Goal: Information Seeking & Learning: Find contact information

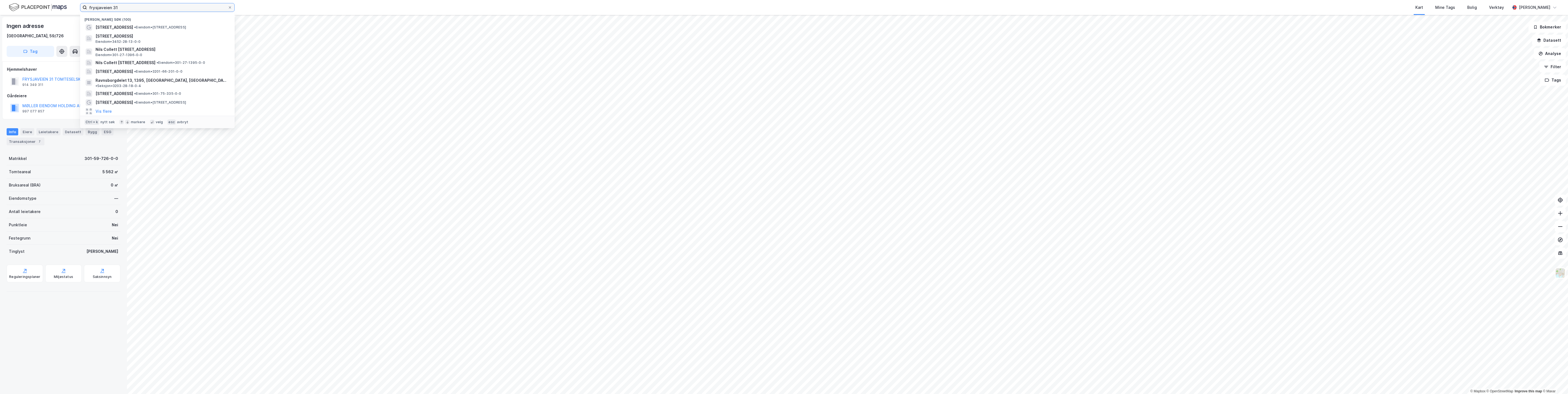
drag, startPoint x: 122, startPoint y: 6, endPoint x: 74, endPoint y: -2, distance: 48.7
click at [74, 0] on html "frysjaveien 31 Nylige søk (100) Frysjaveien 31 • Eiendom • [STREET_ADDRESS], [G…" at bounding box center [784, 197] width 1568 height 394
type input "[STREET_ADDRESS]"
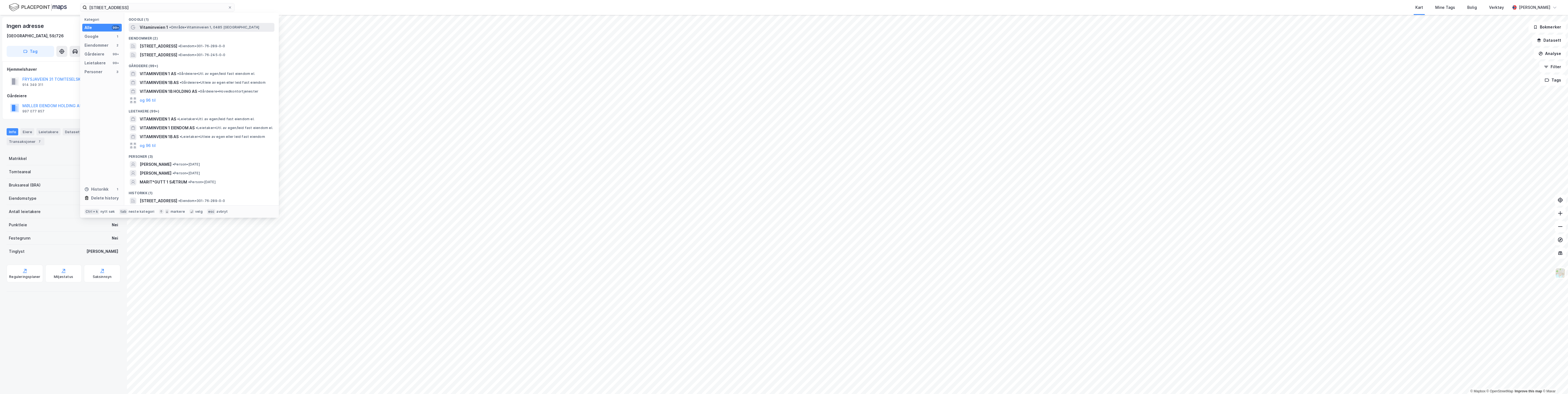
click at [156, 27] on span "Vitaminveien 1" at bounding box center [153, 27] width 29 height 7
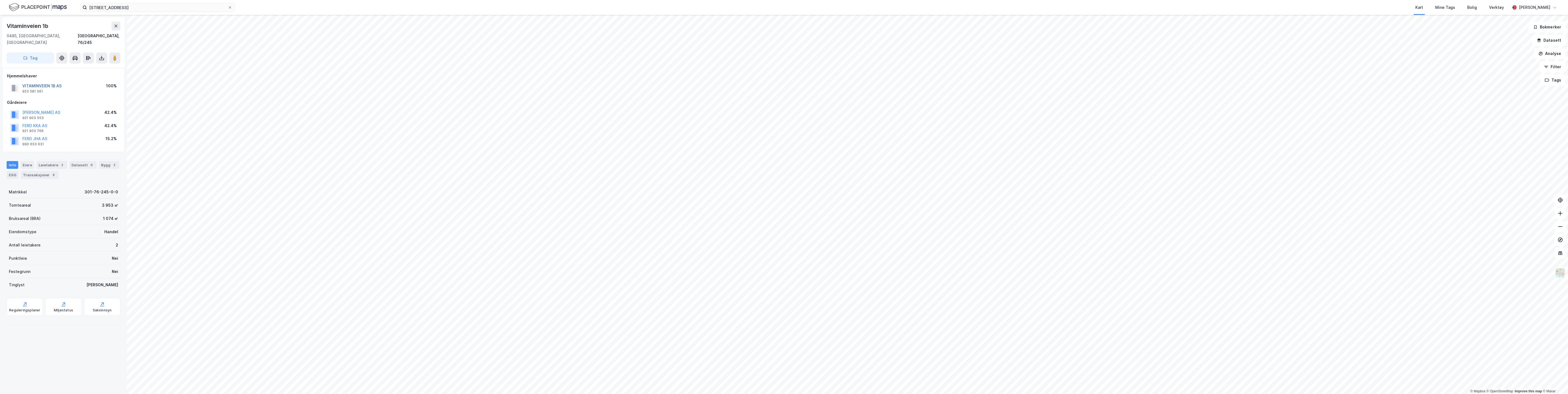
click at [0, 0] on button "VITAMINVEIEN 1B AS" at bounding box center [0, 0] width 0 height 0
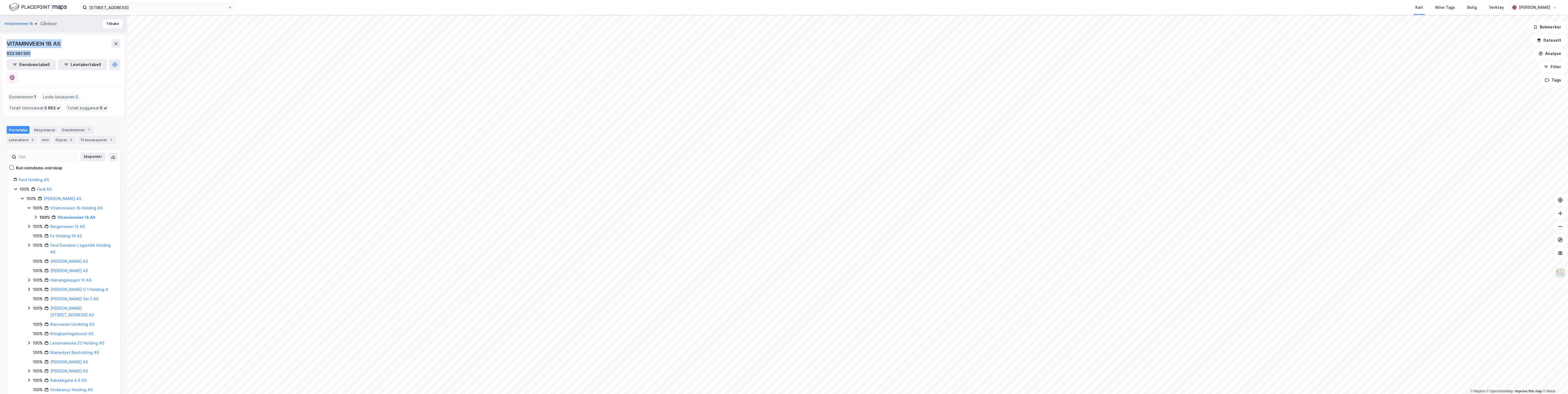
drag, startPoint x: 32, startPoint y: 51, endPoint x: 4, endPoint y: 43, distance: 29.1
click at [4, 43] on div "VITAMINVEIEN 1B AS 923 581 561 Eiendomstabell Leietakertabell" at bounding box center [63, 61] width 122 height 53
copy div "VITAMINVEIEN 1B AS 923 581 561"
